Goal: Information Seeking & Learning: Learn about a topic

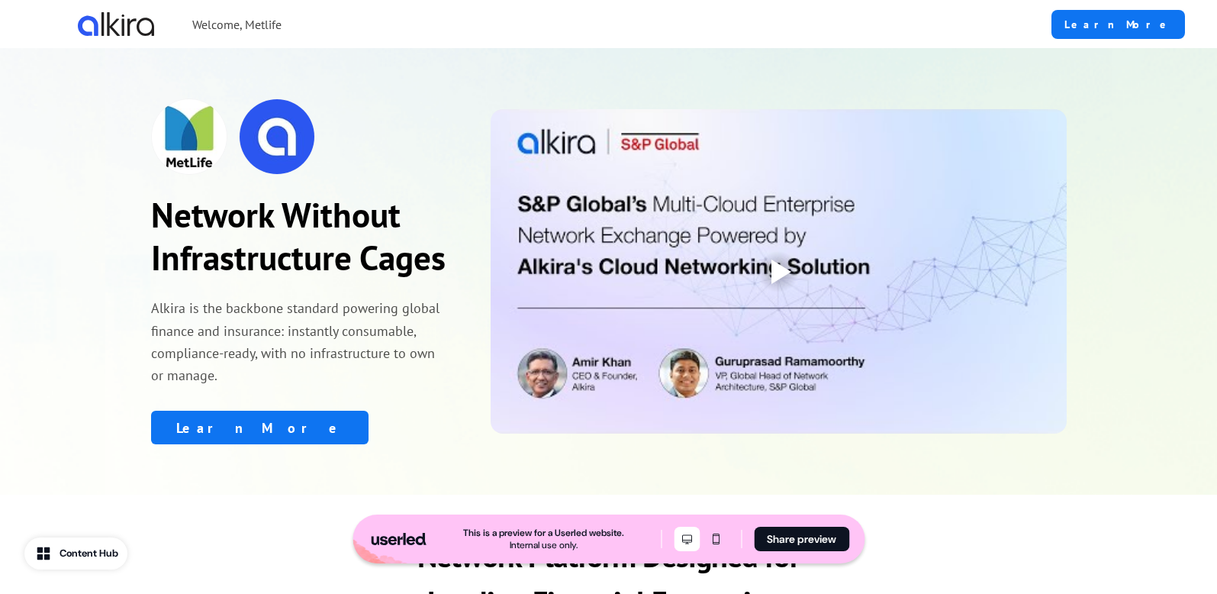
click at [261, 26] on p "Welcome, Metlife" at bounding box center [236, 24] width 89 height 18
click at [1124, 21] on link "Learn More" at bounding box center [1118, 24] width 134 height 29
click at [196, 154] on img at bounding box center [189, 136] width 76 height 76
drag, startPoint x: 152, startPoint y: 307, endPoint x: 335, endPoint y: 313, distance: 183.2
click at [335, 313] on p "Alkira is the backbone standard powering global finance and insurance: instantl…" at bounding box center [300, 341] width 298 height 89
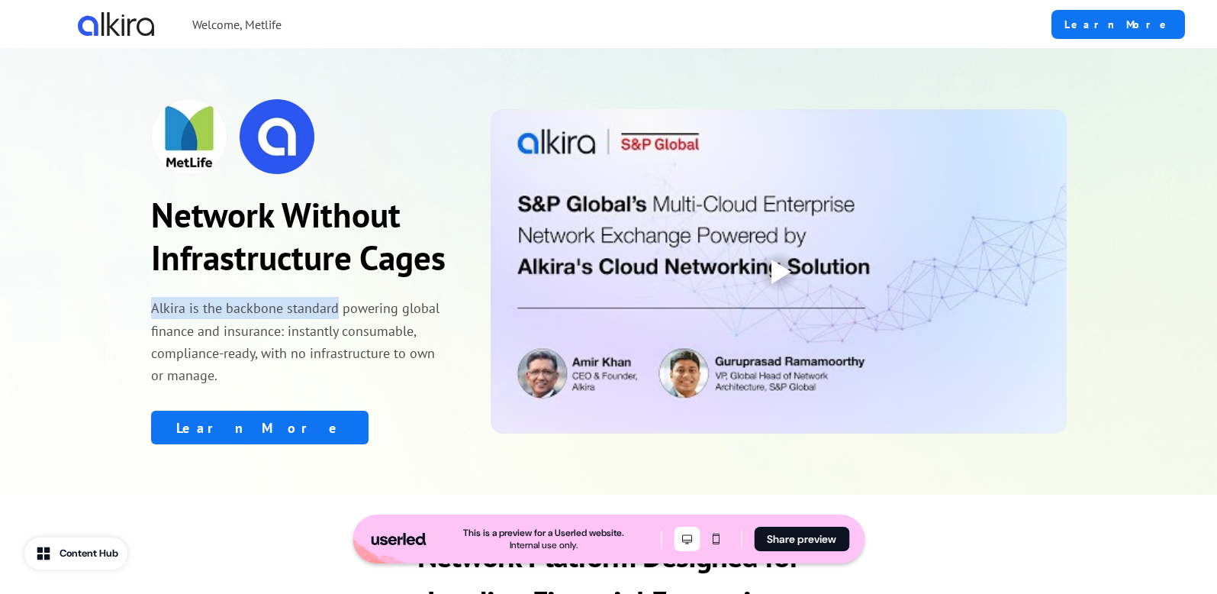
copy p "Alkira is the backbone standard"
click at [282, 363] on p "Alkira is the backbone standard powering global finance and insurance: instantl…" at bounding box center [300, 341] width 298 height 89
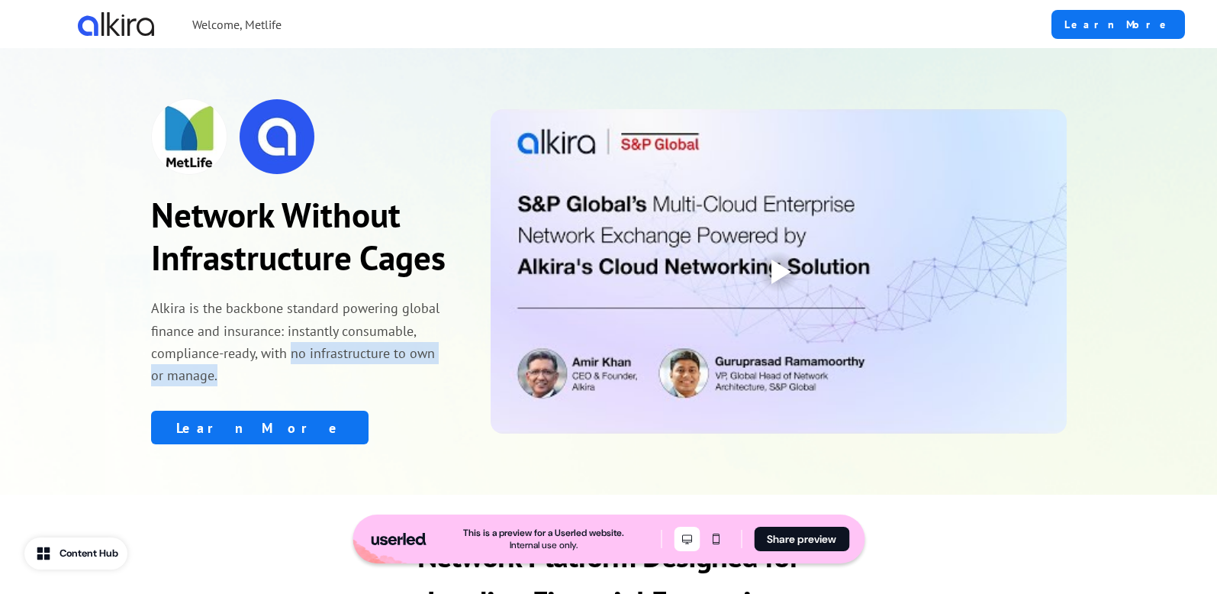
drag, startPoint x: 290, startPoint y: 353, endPoint x: 294, endPoint y: 366, distance: 13.5
click at [294, 366] on p "Alkira is the backbone standard powering global finance and insurance: instantl…" at bounding box center [300, 341] width 298 height 89
copy p "no infrastructure to own or manage."
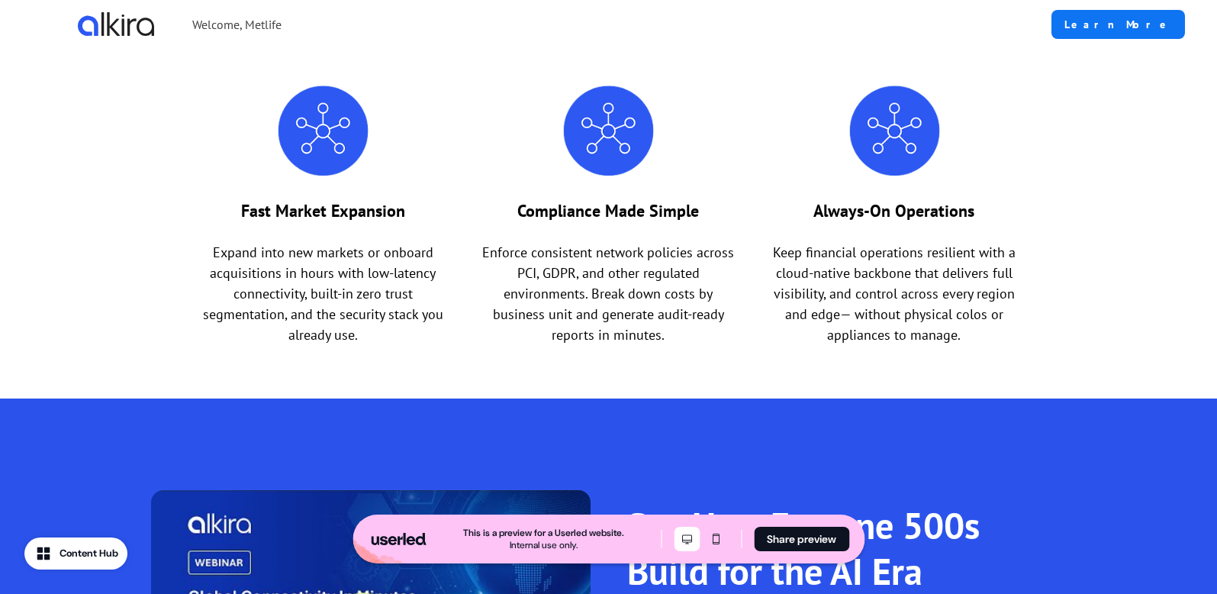
scroll to position [587, 0]
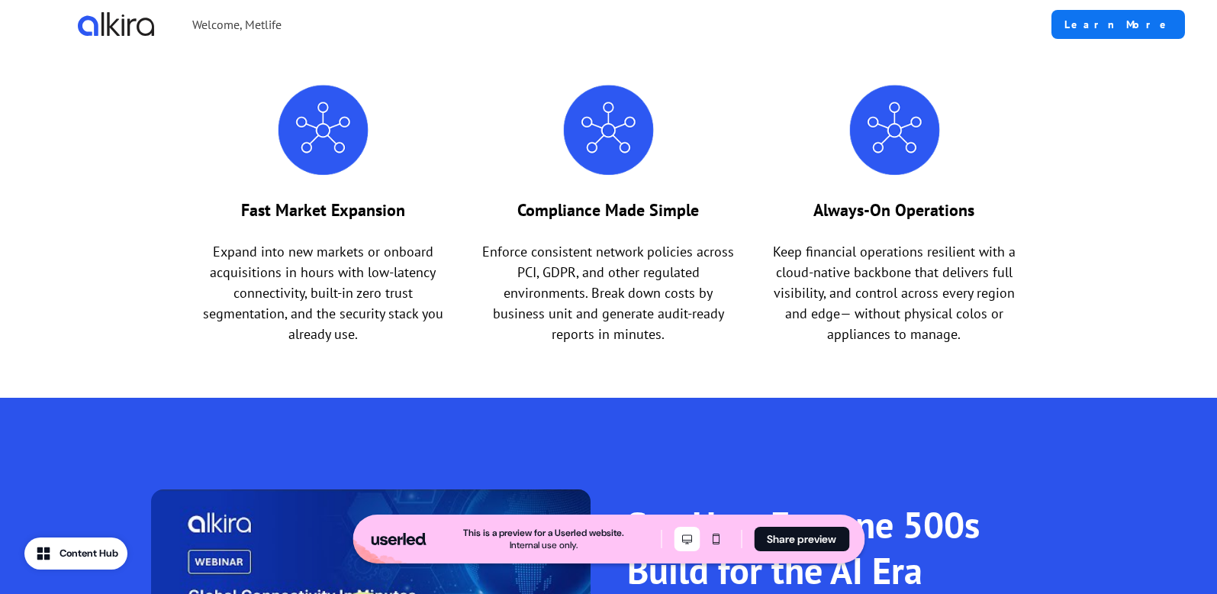
click at [79, 549] on div "Content Hub" at bounding box center [89, 552] width 59 height 15
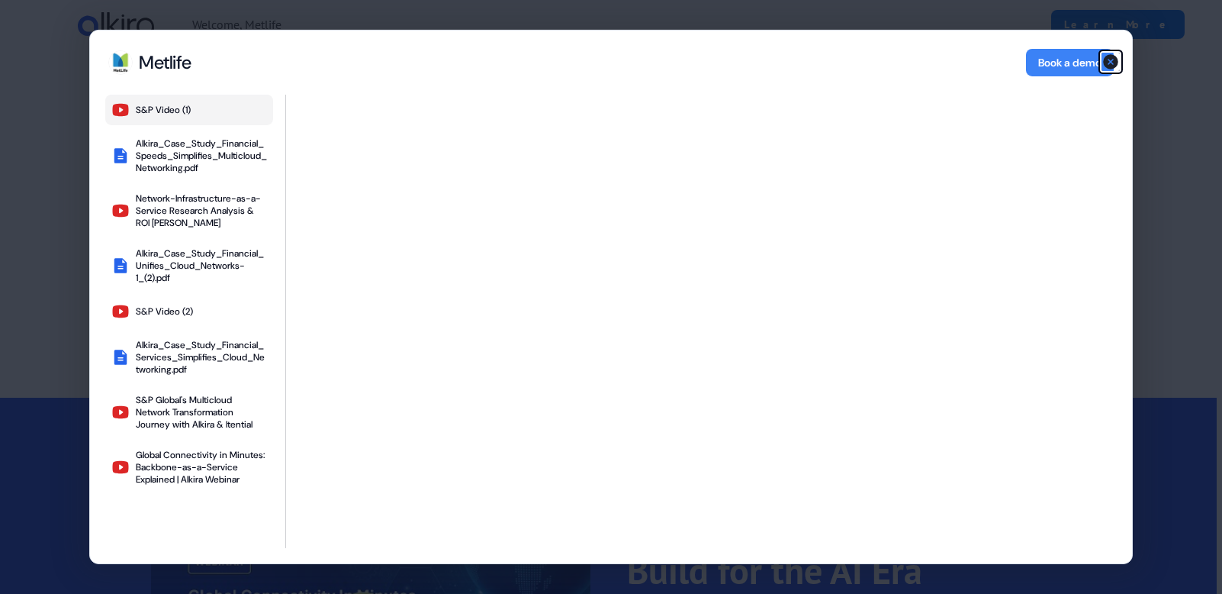
click at [1115, 63] on icon "button" at bounding box center [1110, 61] width 15 height 15
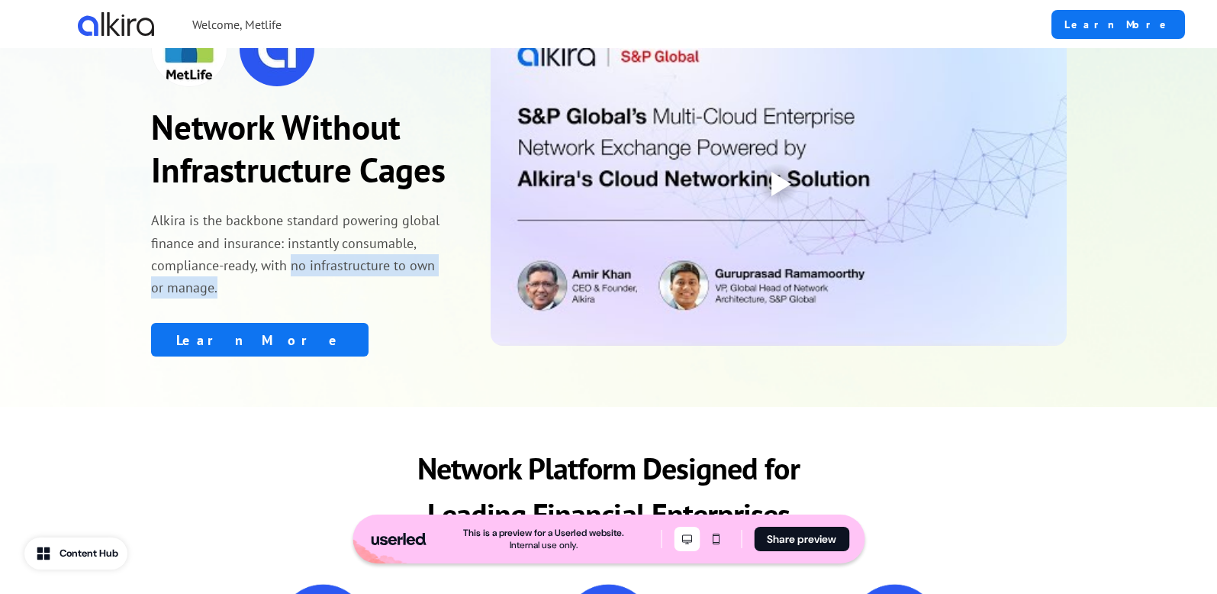
scroll to position [94, 0]
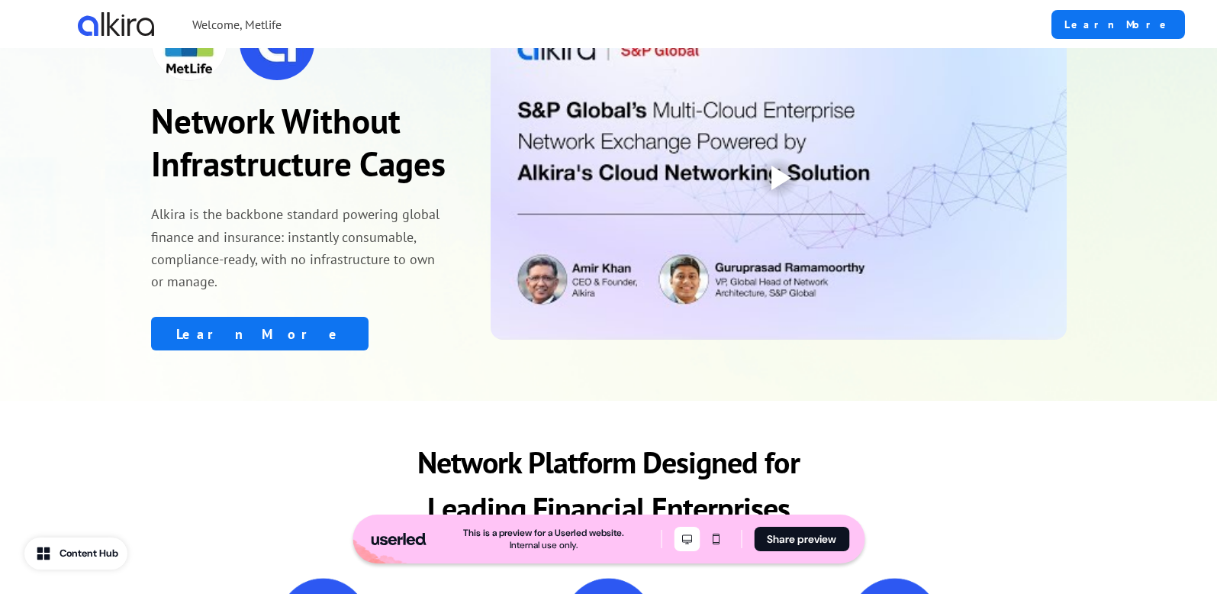
click at [778, 176] on div at bounding box center [781, 178] width 20 height 24
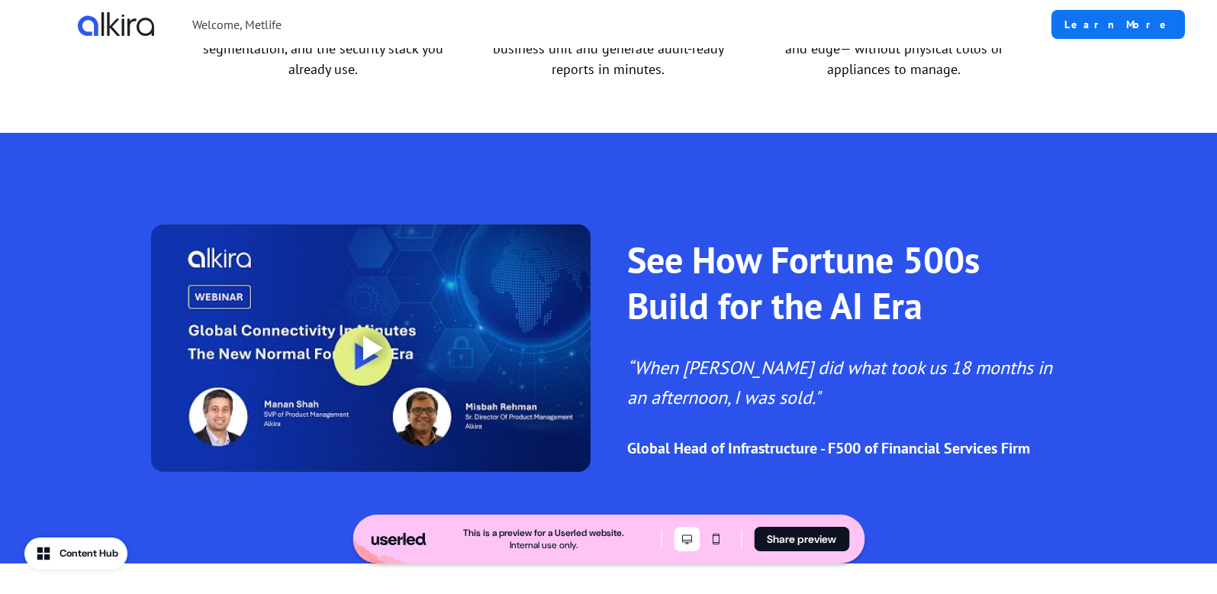
scroll to position [961, 0]
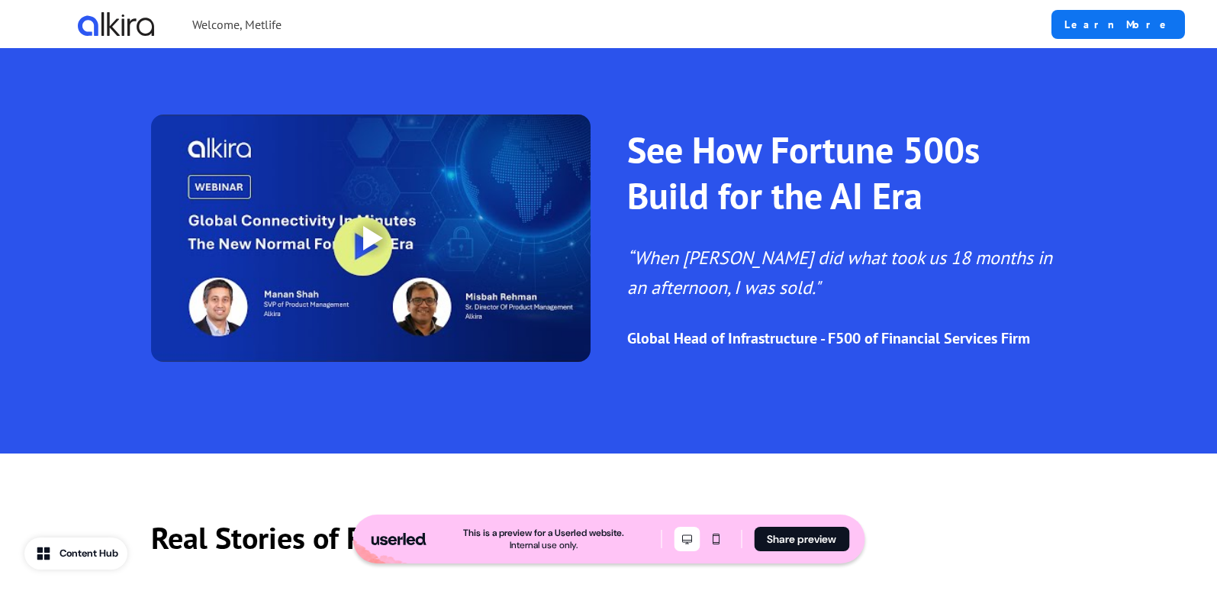
click at [368, 235] on div at bounding box center [373, 238] width 20 height 24
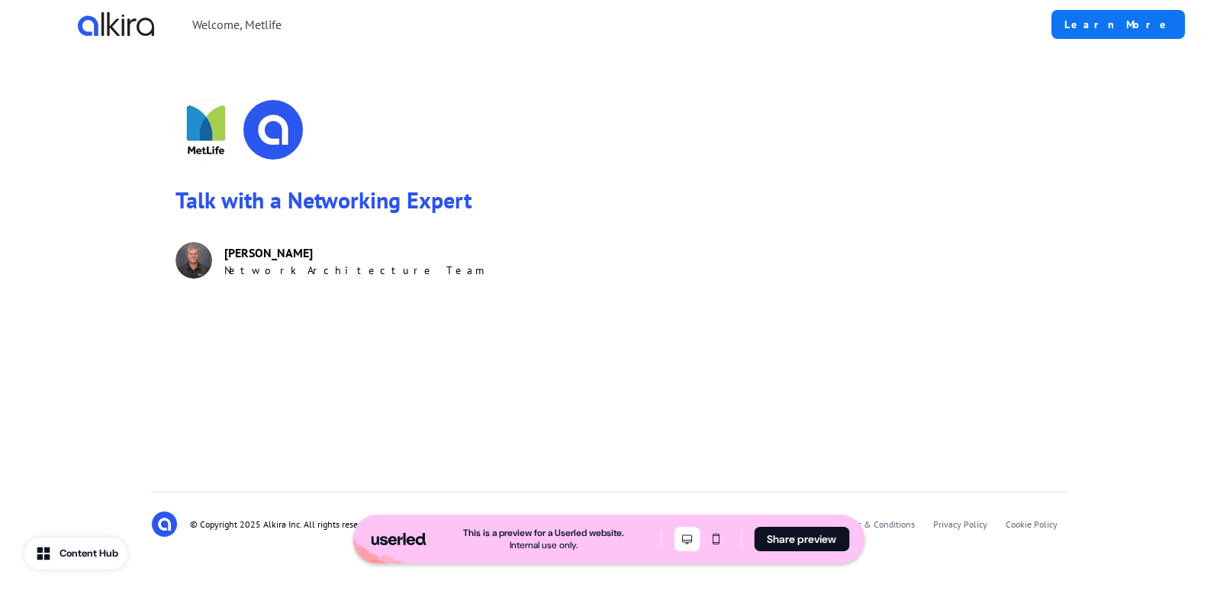
scroll to position [2135, 0]
